Goal: Information Seeking & Learning: Learn about a topic

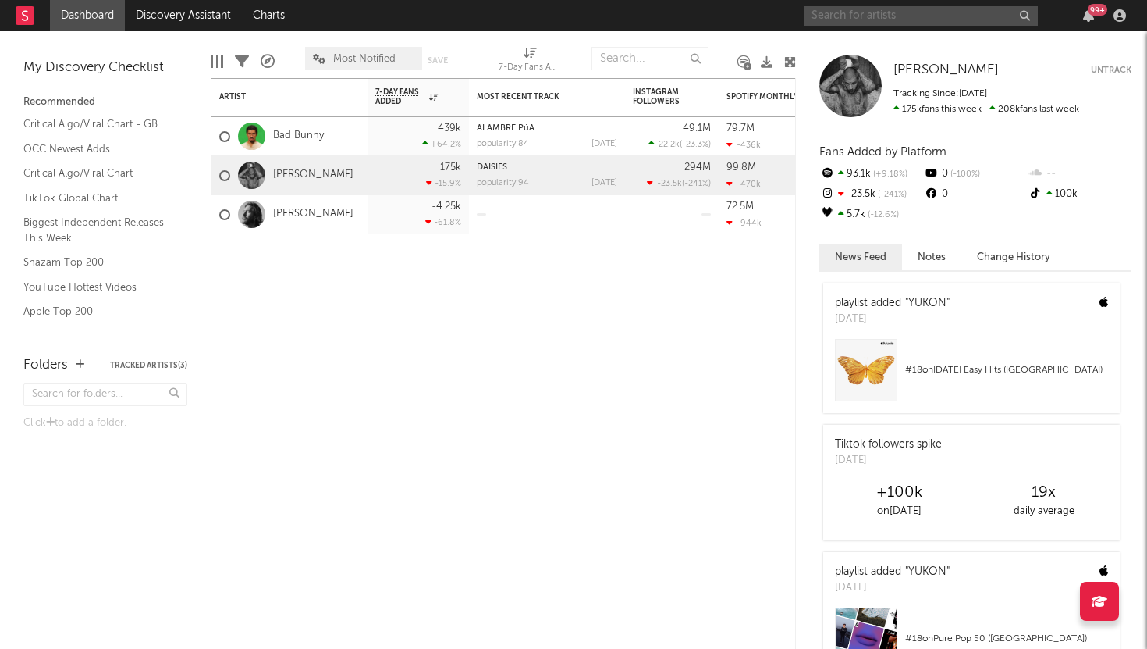
click at [1009, 16] on input "text" at bounding box center [921, 16] width 234 height 20
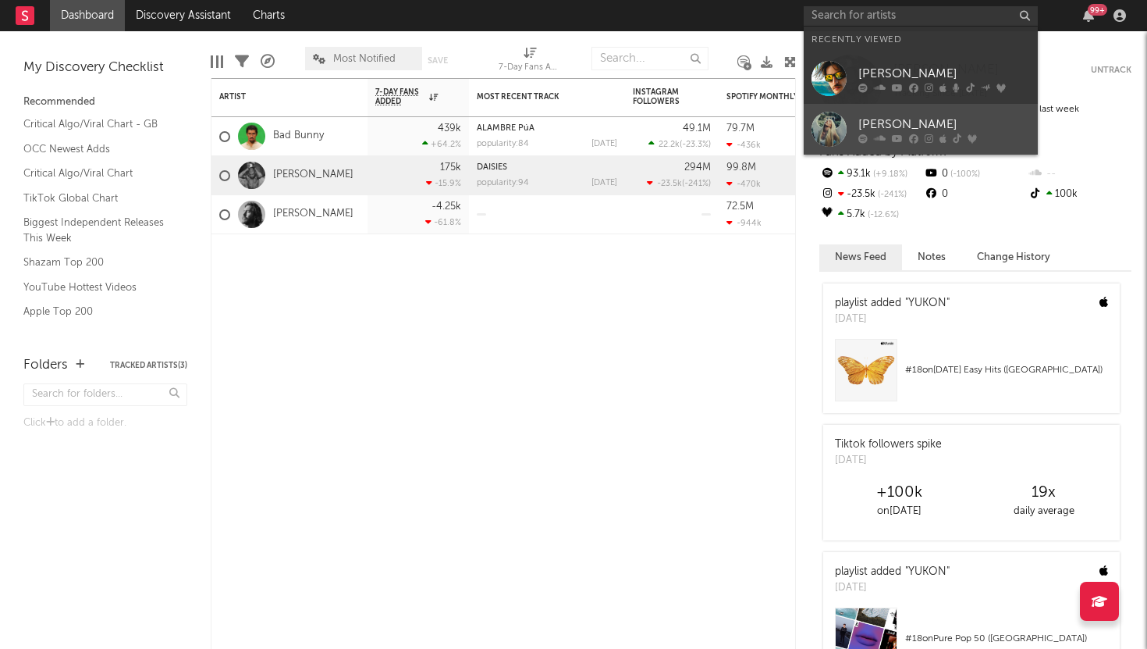
click at [908, 123] on div "[PERSON_NAME]" at bounding box center [945, 124] width 172 height 19
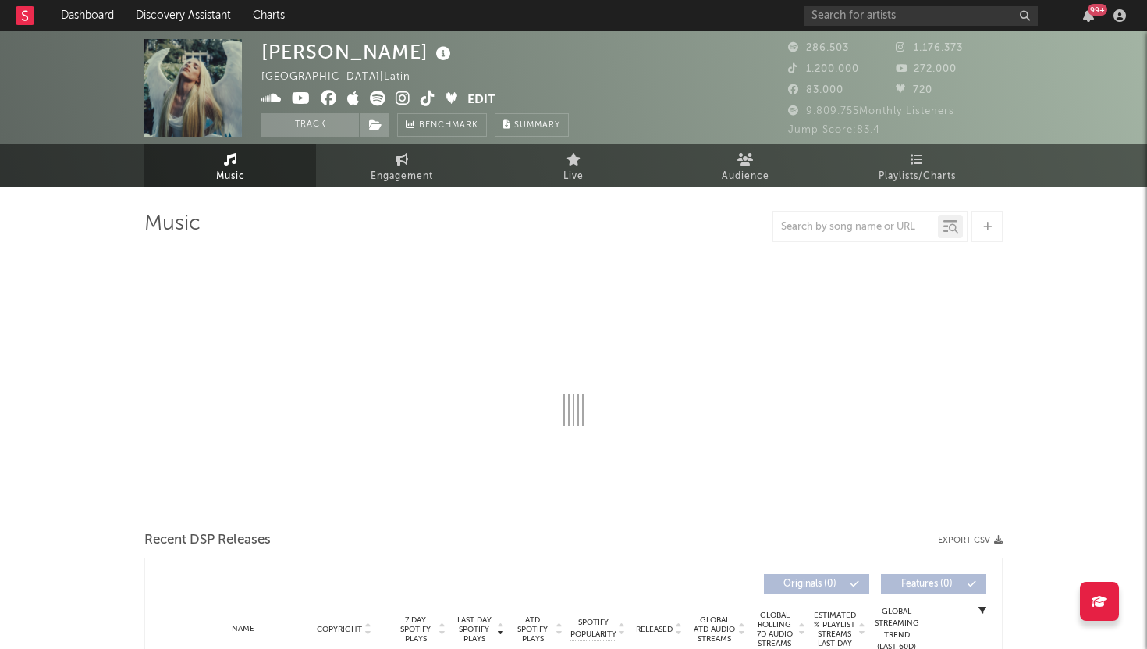
select select "6m"
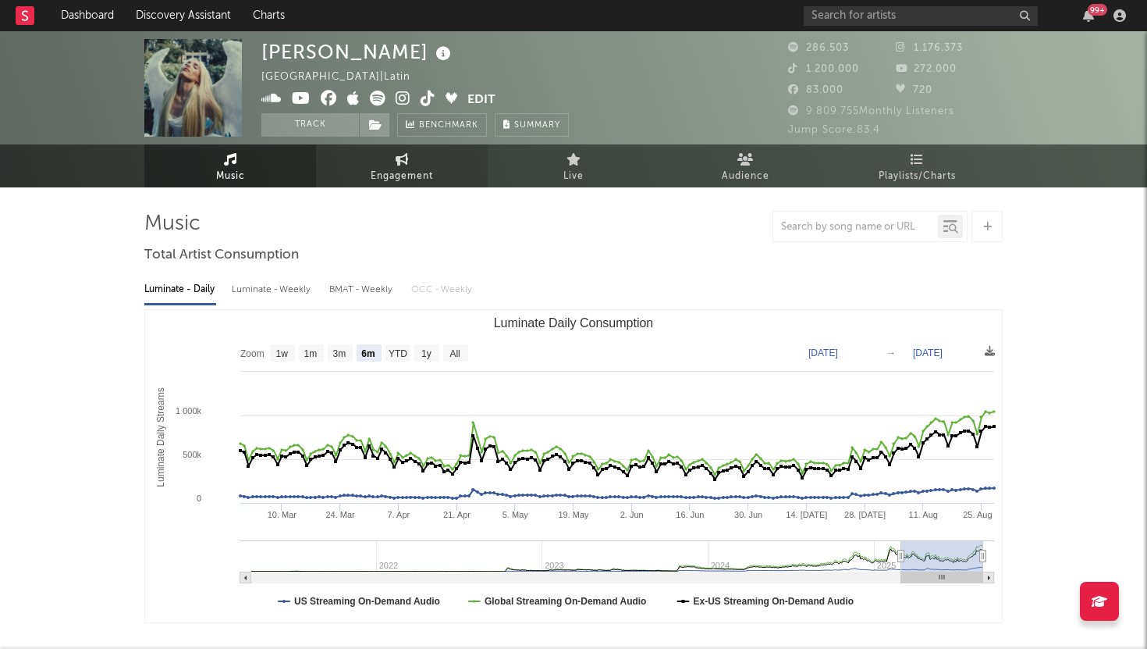
click at [404, 176] on span "Engagement" at bounding box center [402, 176] width 62 height 19
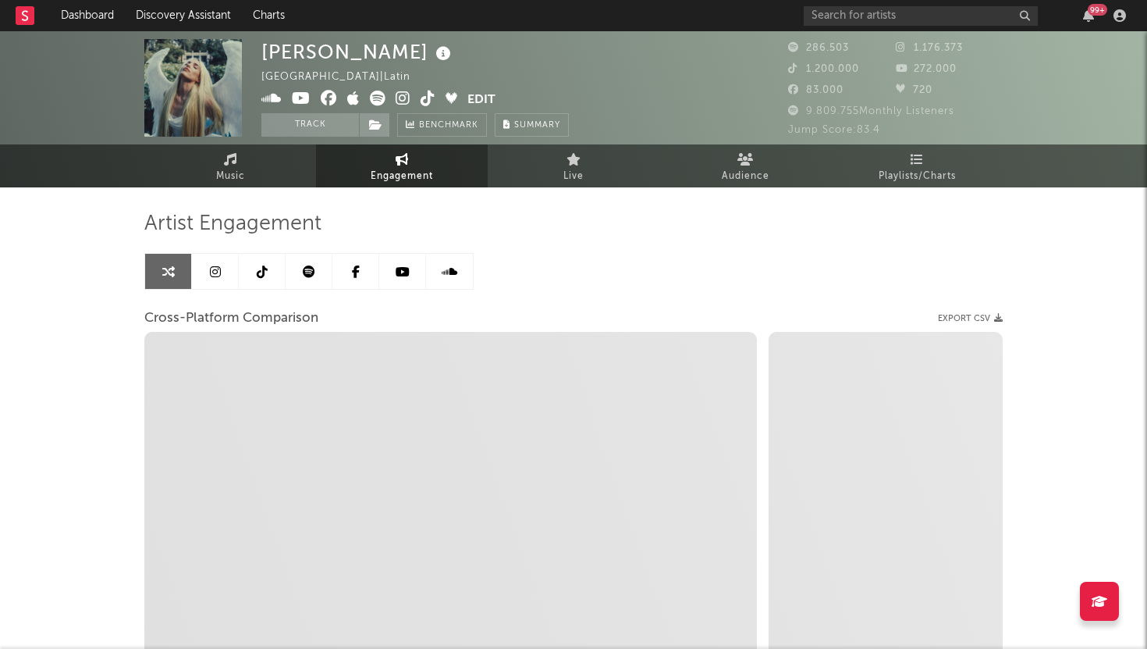
select select "1w"
click at [258, 166] on link "Music" at bounding box center [230, 165] width 172 height 43
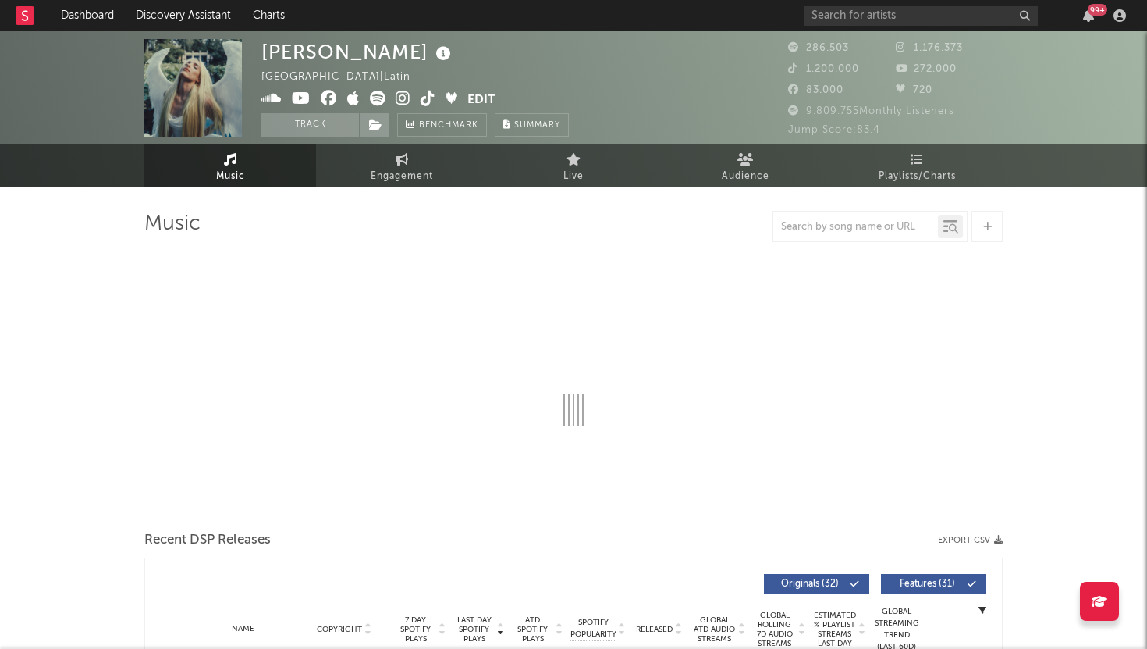
select select "6m"
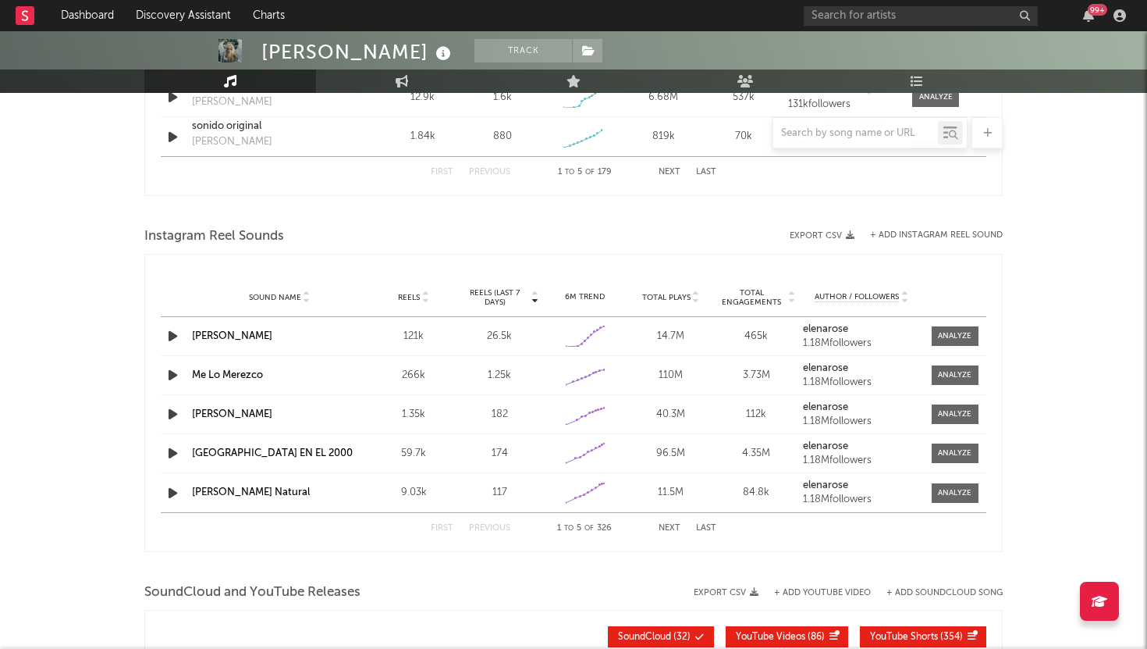
scroll to position [1297, 0]
